Goal: Find specific page/section: Find specific page/section

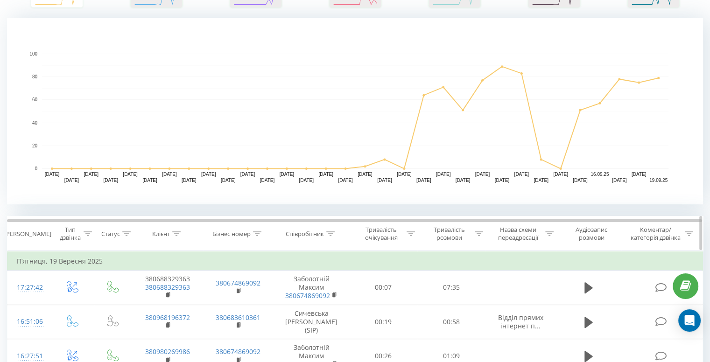
scroll to position [233, 0]
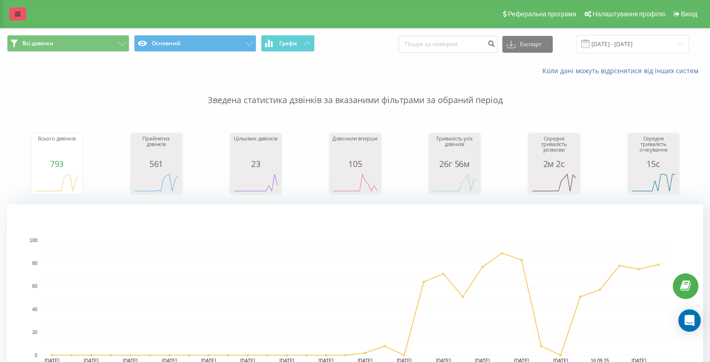
click at [18, 13] on icon at bounding box center [18, 14] width 6 height 7
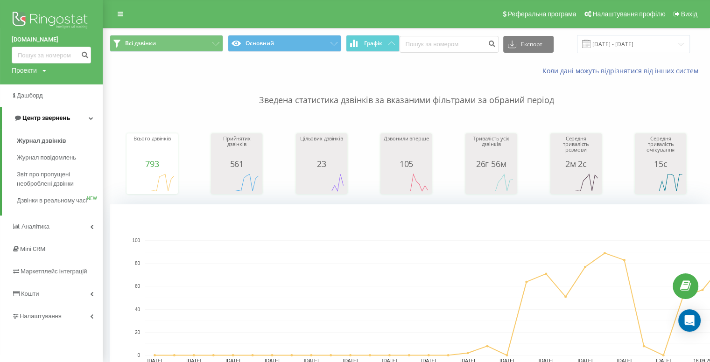
click at [39, 119] on span "Центр звернень" at bounding box center [46, 117] width 48 height 7
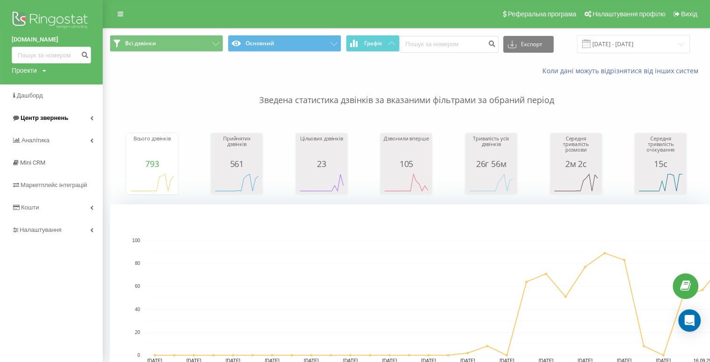
click at [39, 122] on span "Центр звернень" at bounding box center [40, 117] width 56 height 9
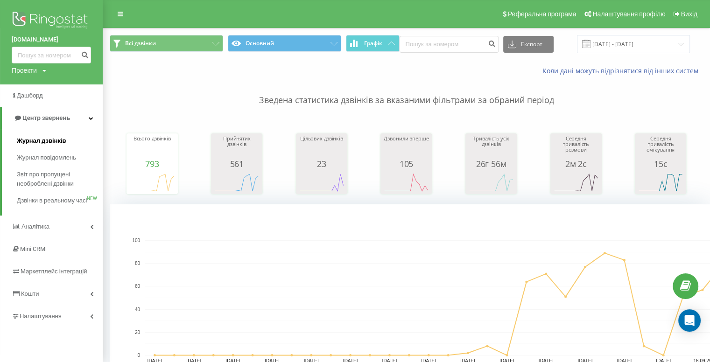
click at [32, 141] on span "Журнал дзвінків" at bounding box center [41, 140] width 49 height 9
